Goal: Task Accomplishment & Management: Manage account settings

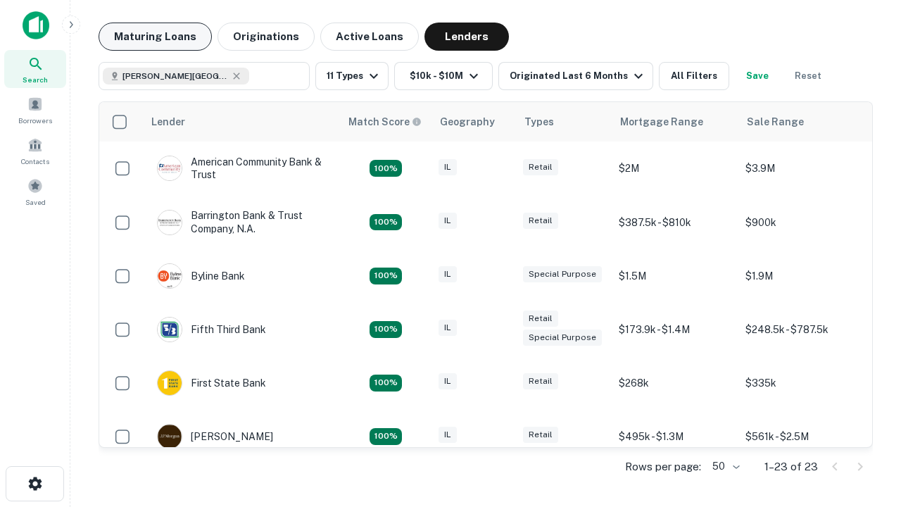
click at [155, 37] on button "Maturing Loans" at bounding box center [155, 37] width 113 height 28
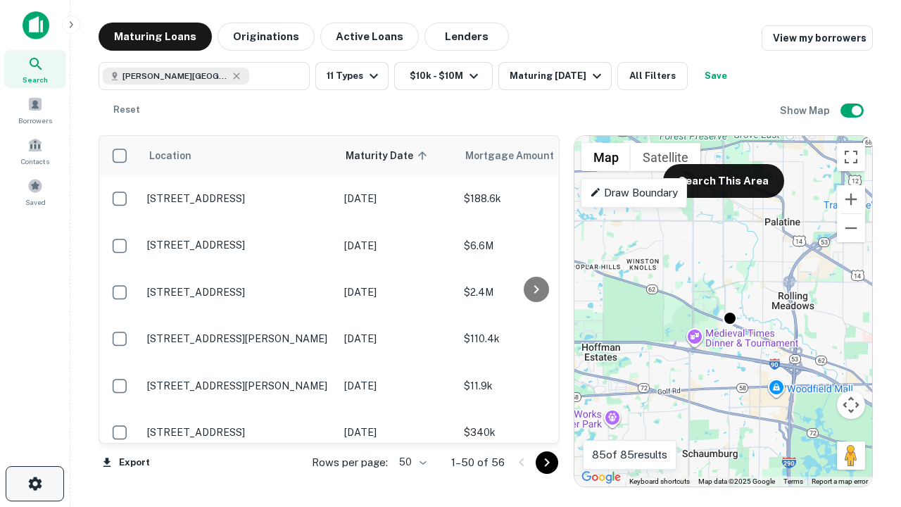
click at [34, 484] on icon "button" at bounding box center [35, 483] width 17 height 17
